Goal: Check status

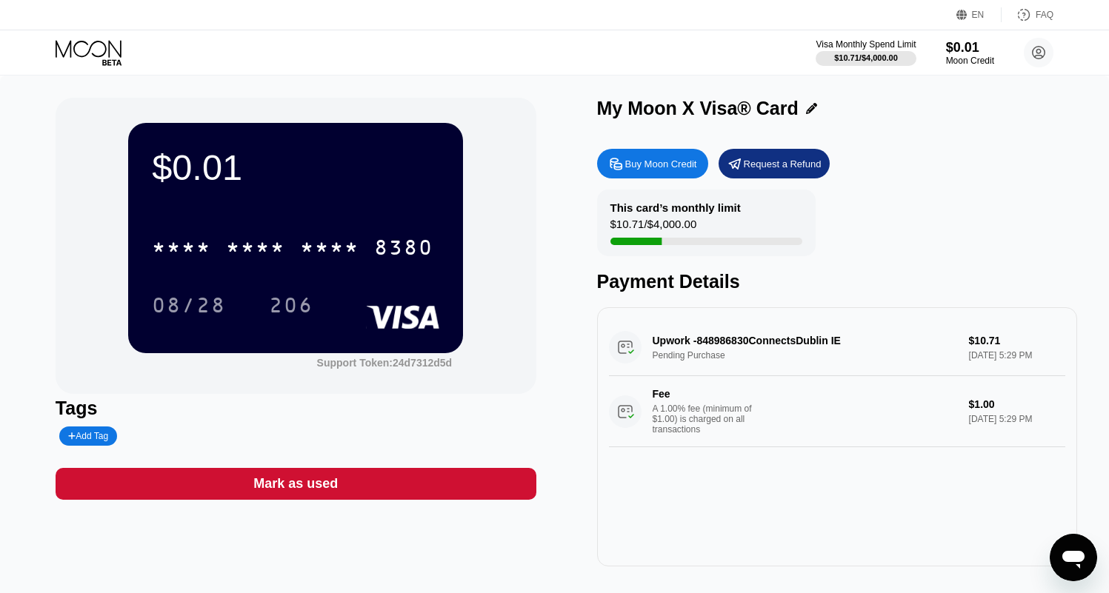
click at [926, 208] on div "This card’s monthly limit $10.71 / $4,000.00 Payment Details" at bounding box center [837, 241] width 481 height 103
drag, startPoint x: 485, startPoint y: 156, endPoint x: 508, endPoint y: 178, distance: 31.4
click at [490, 160] on div "$0.01 * * * * * * * * * * * * 8380 08/28 206 Support Token: 24d7312d5d" at bounding box center [296, 246] width 481 height 296
click at [528, 153] on div "$0.01 * * * * * * * * * * * * 8380 08/28 206 Support Token: 24d7312d5d" at bounding box center [296, 246] width 481 height 296
click at [397, 195] on div "$0.01 * * * * * * * * * * * * 8380 08/28 206" at bounding box center [295, 238] width 335 height 230
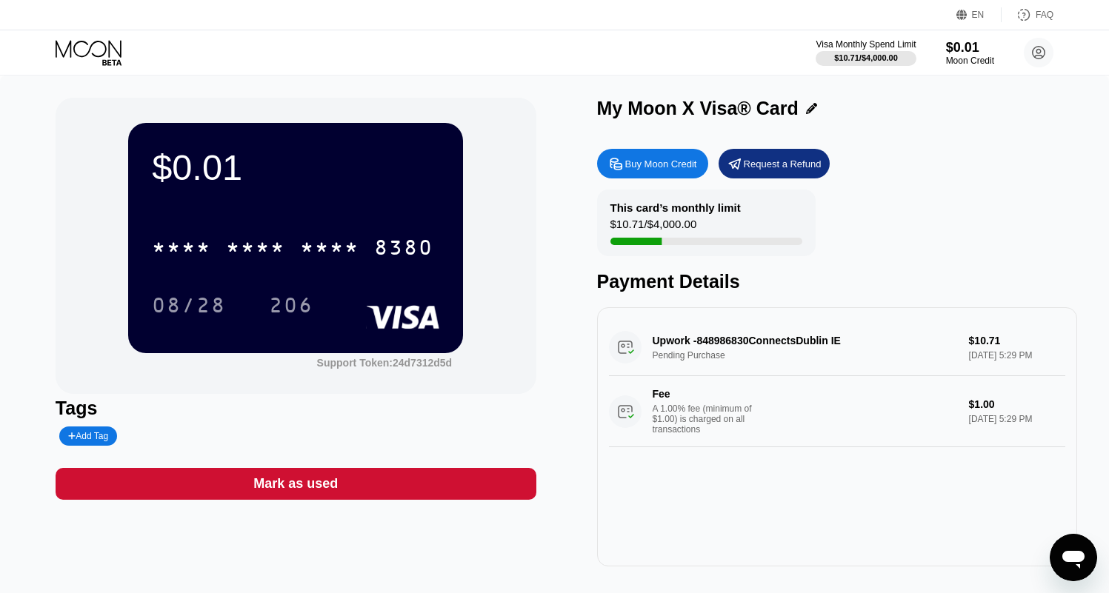
click at [370, 193] on div "$0.01 * * * * * * * * * * * * 8380 08/28 206" at bounding box center [295, 238] width 335 height 230
click at [607, 245] on div "This card’s monthly limit $10.71 / $4,000.00" at bounding box center [706, 223] width 219 height 67
drag, startPoint x: 616, startPoint y: 244, endPoint x: 625, endPoint y: 242, distance: 8.3
click at [618, 244] on div at bounding box center [635, 241] width 51 height 7
click at [643, 242] on div at bounding box center [635, 241] width 51 height 7
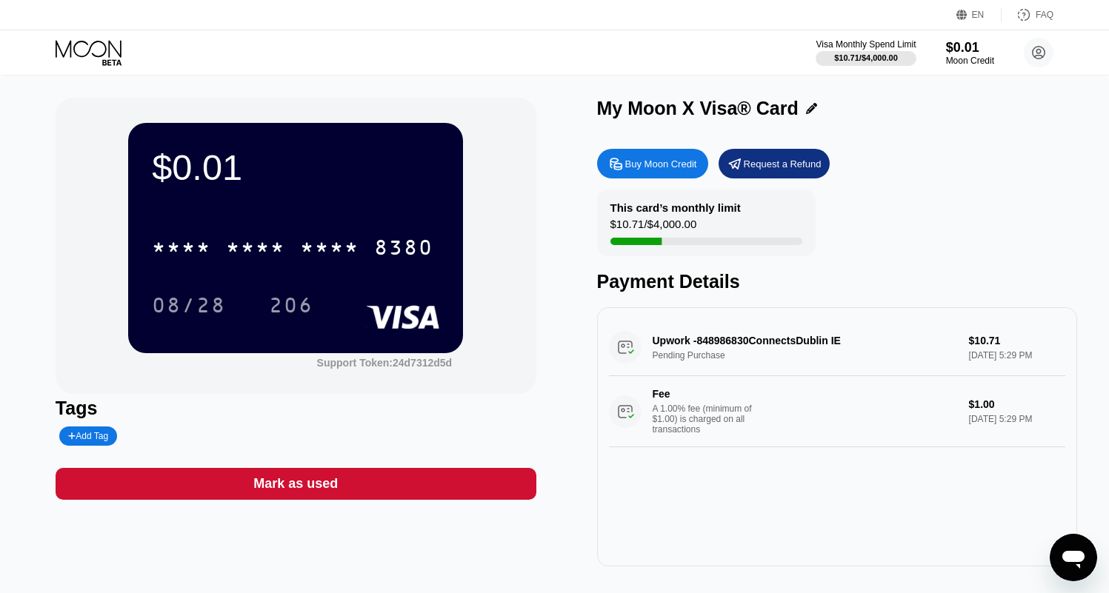
click at [656, 242] on div at bounding box center [635, 241] width 51 height 7
click at [659, 242] on div at bounding box center [635, 241] width 51 height 7
